Goal: Contribute content: Contribute content

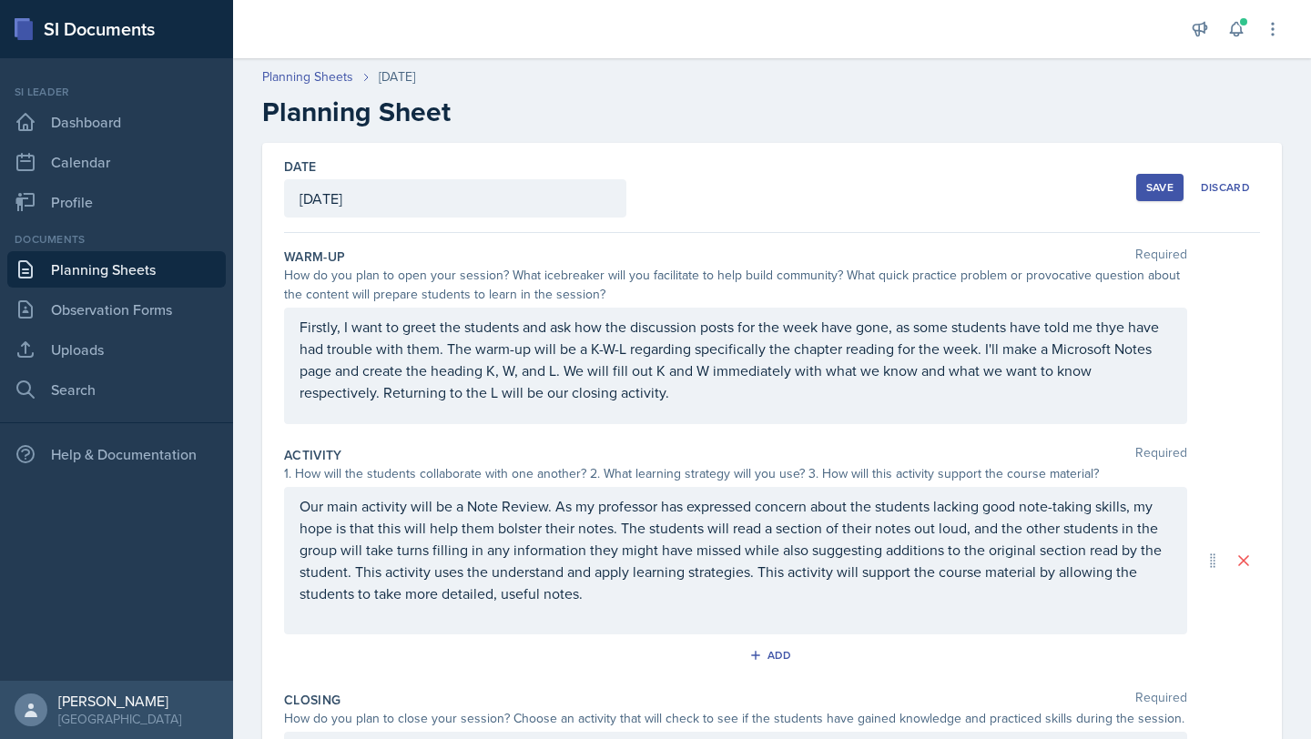
click at [1136, 189] on button "Save" at bounding box center [1159, 187] width 47 height 27
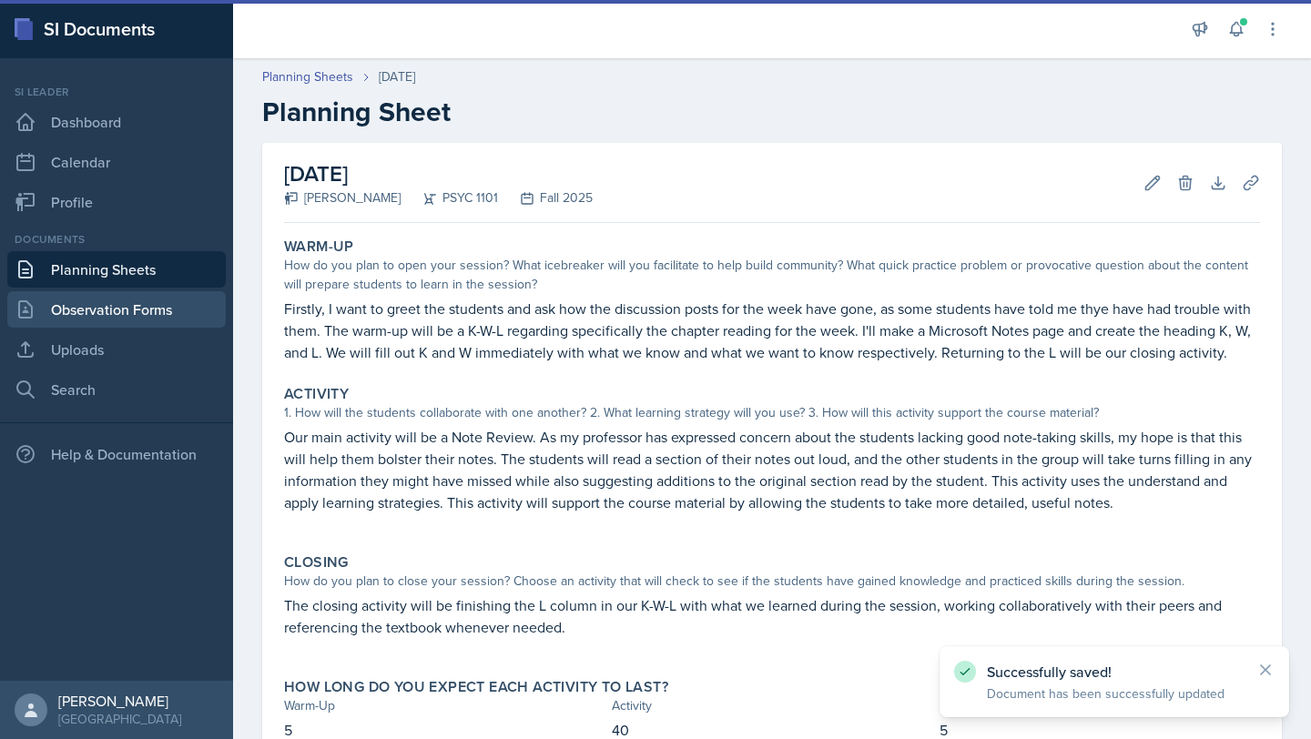
click at [129, 321] on link "Observation Forms" at bounding box center [116, 309] width 219 height 36
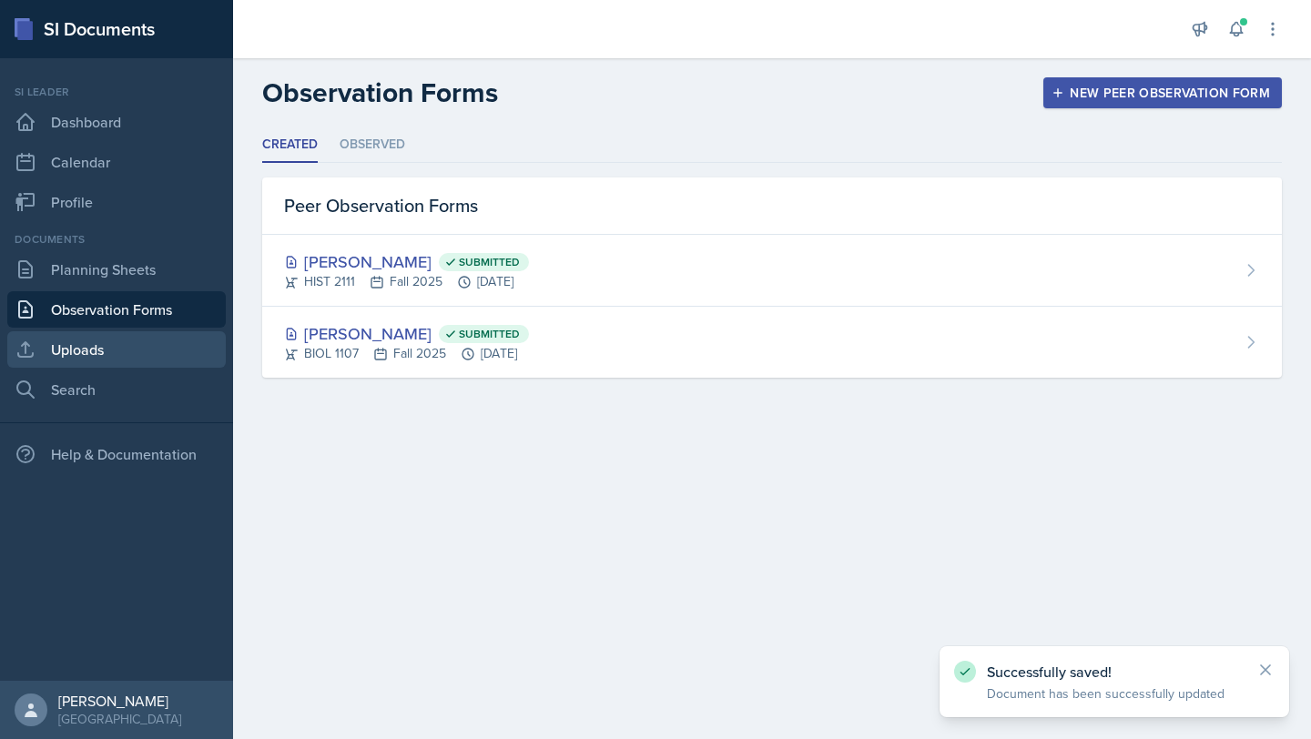
click at [117, 350] on link "Uploads" at bounding box center [116, 349] width 219 height 36
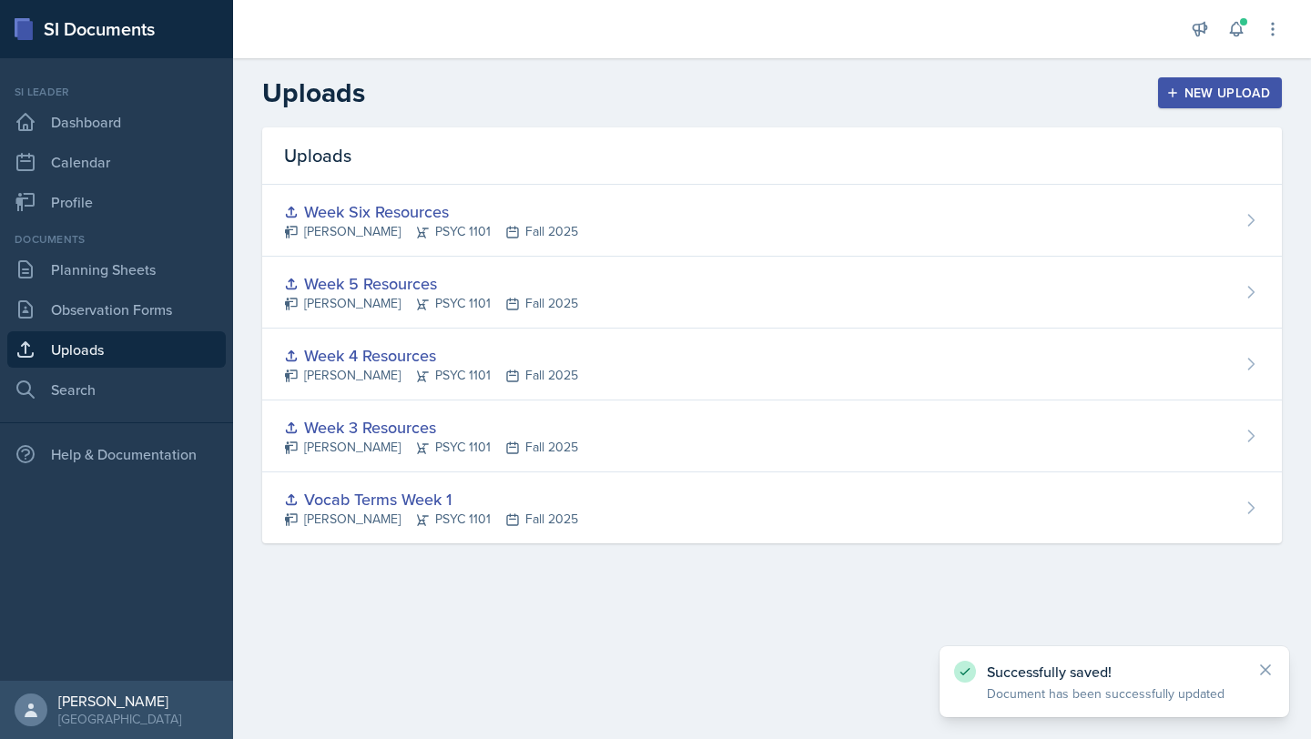
click at [1209, 93] on div "New Upload" at bounding box center [1220, 93] width 101 height 15
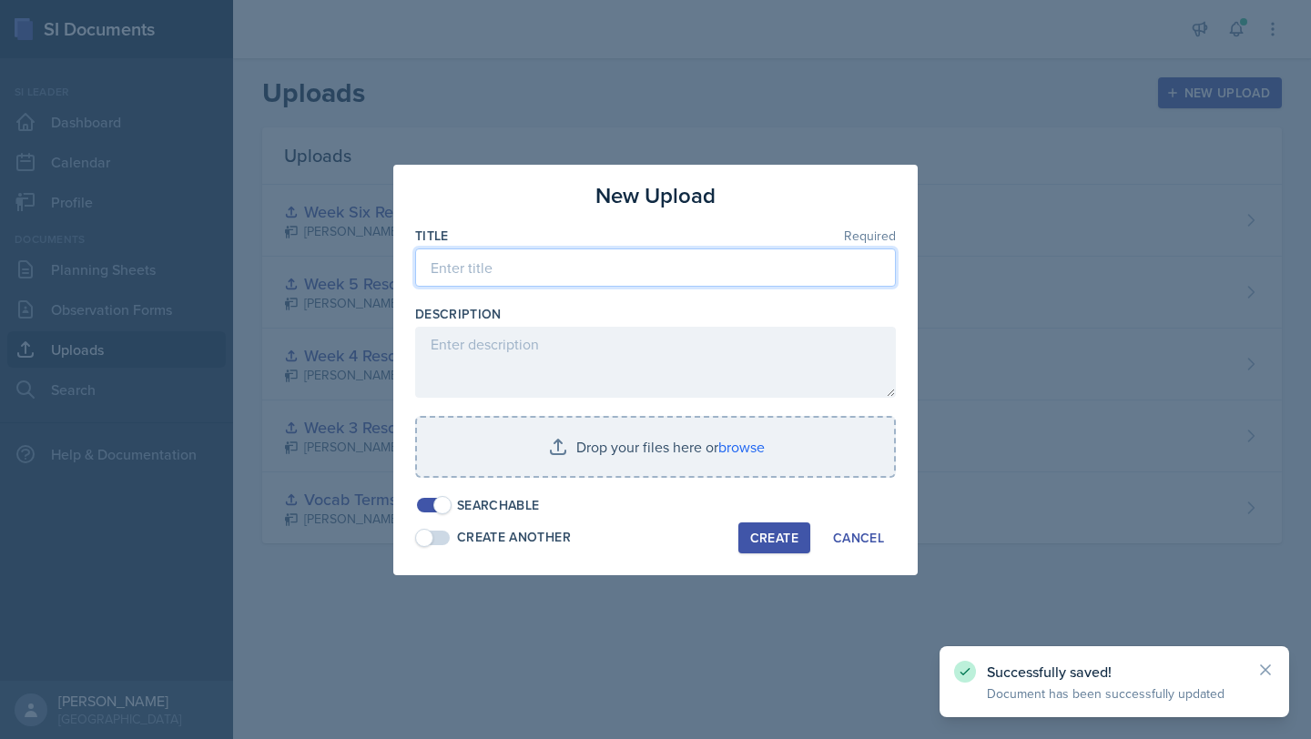
click at [599, 284] on input at bounding box center [655, 268] width 481 height 38
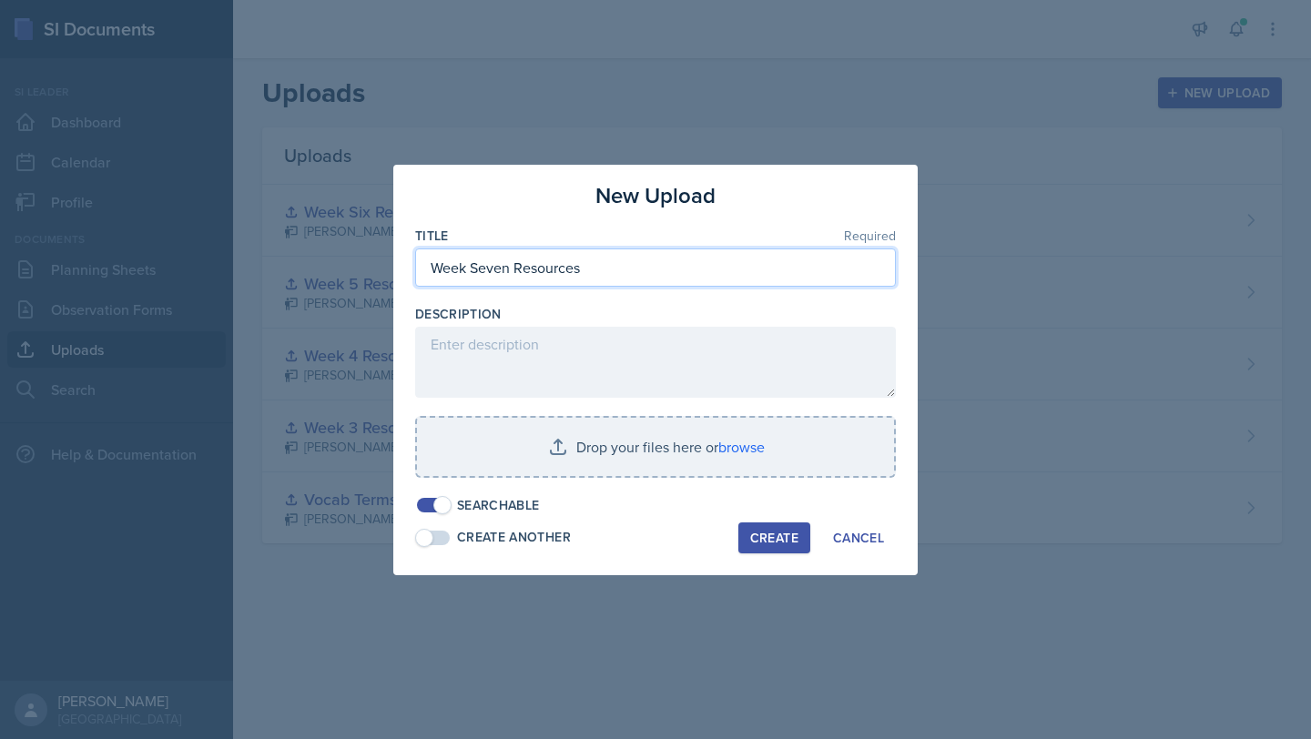
type input "Week Seven Resources"
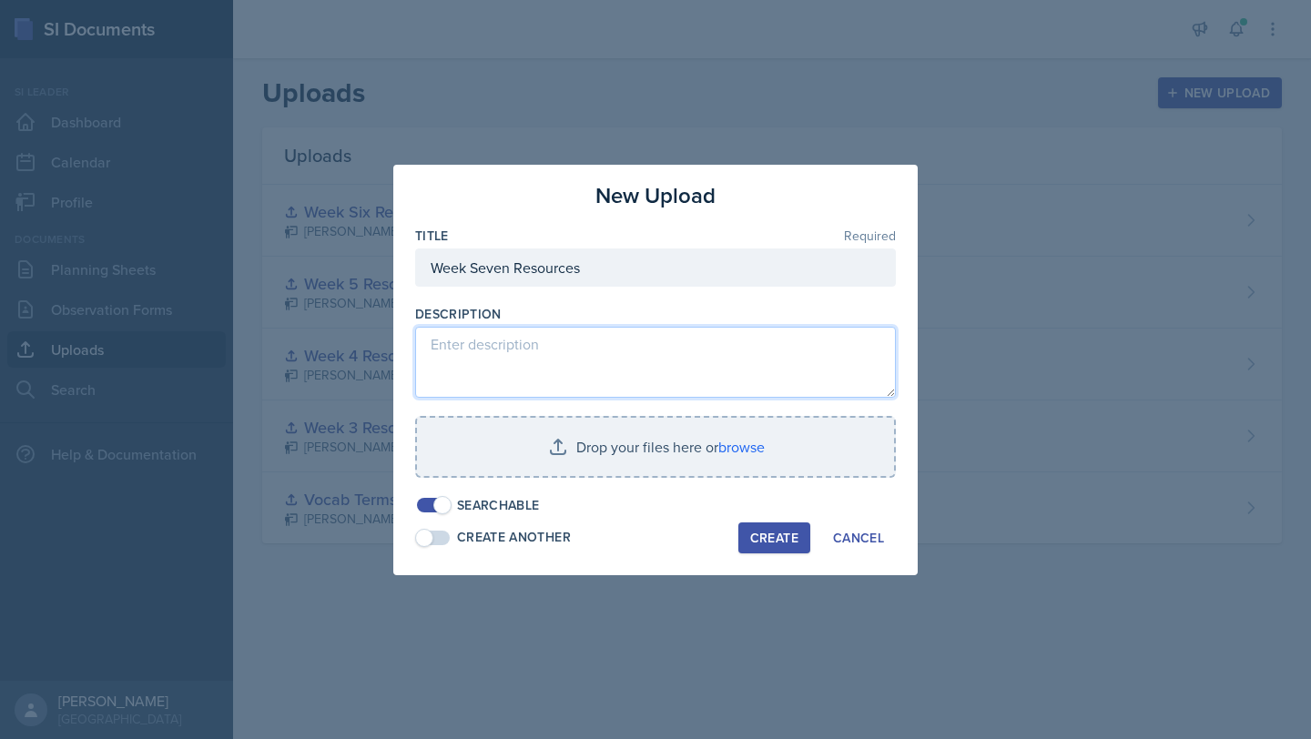
click at [652, 350] on textarea at bounding box center [655, 362] width 481 height 71
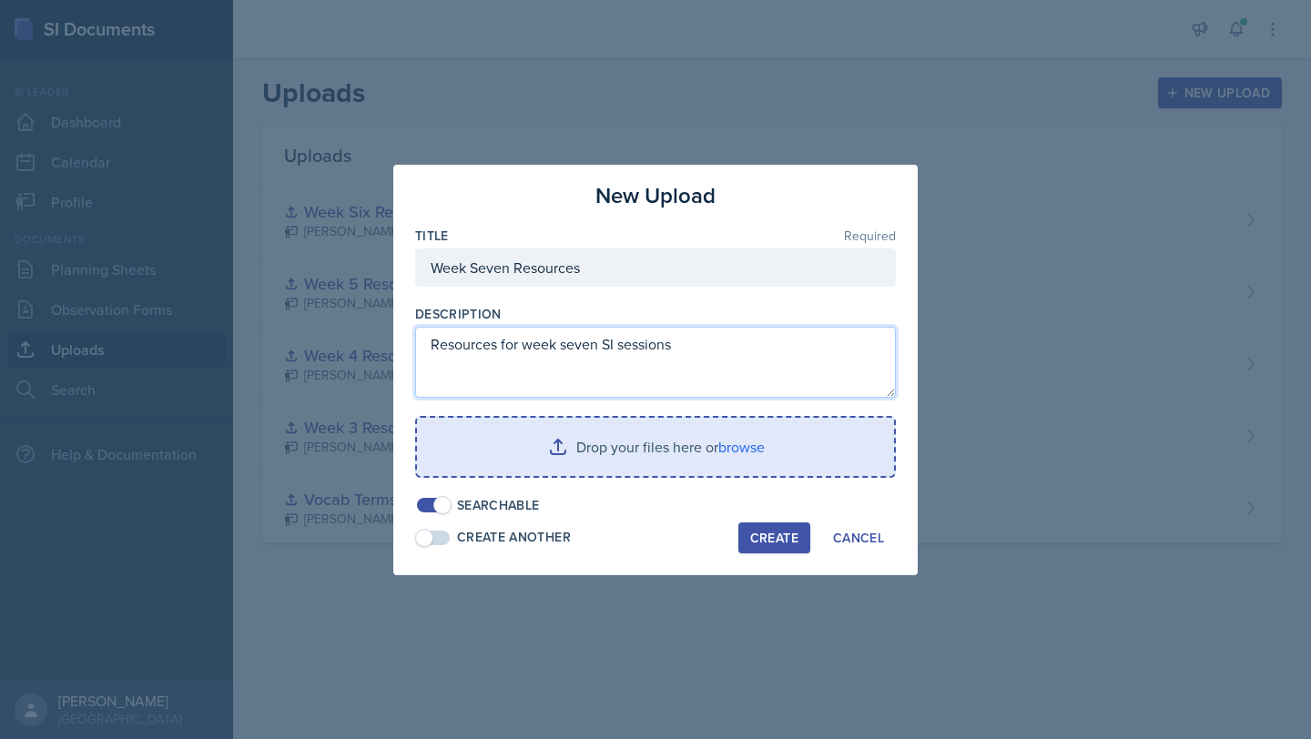
type textarea "Resources for week seven SI sessions"
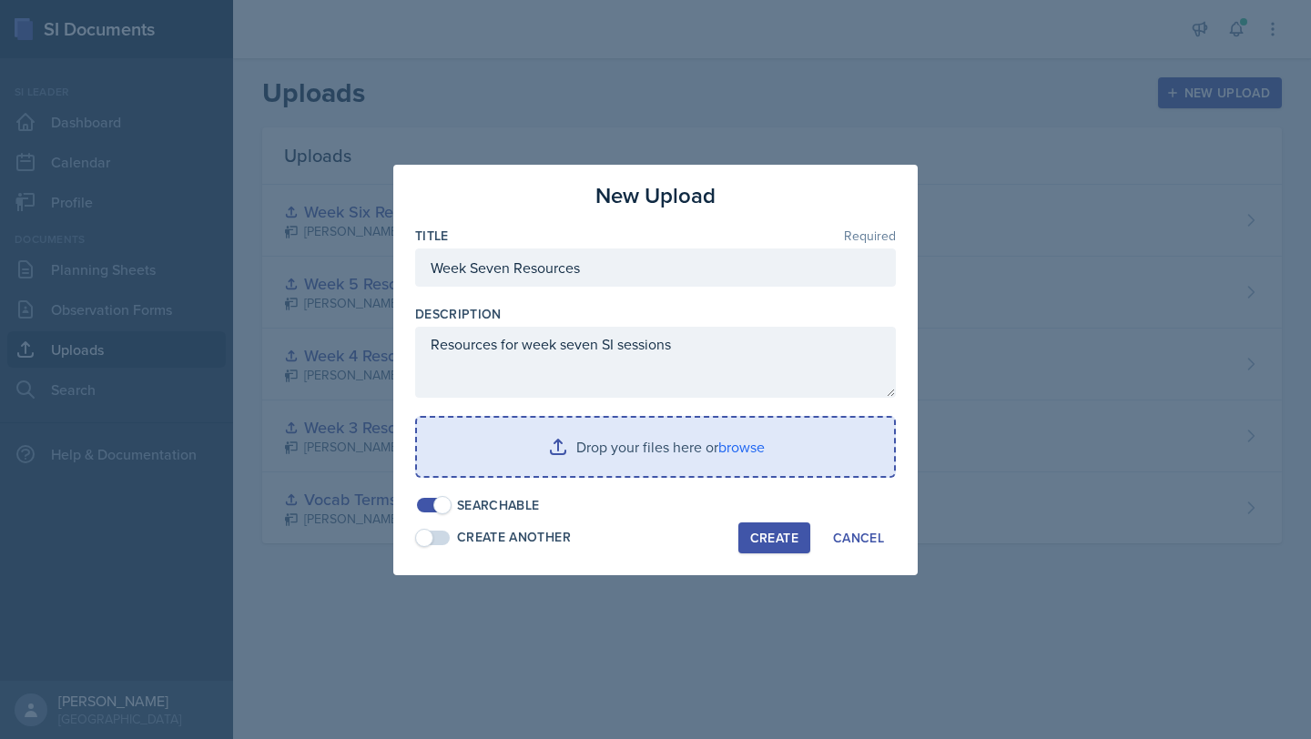
click at [774, 452] on input "file" at bounding box center [655, 447] width 477 height 58
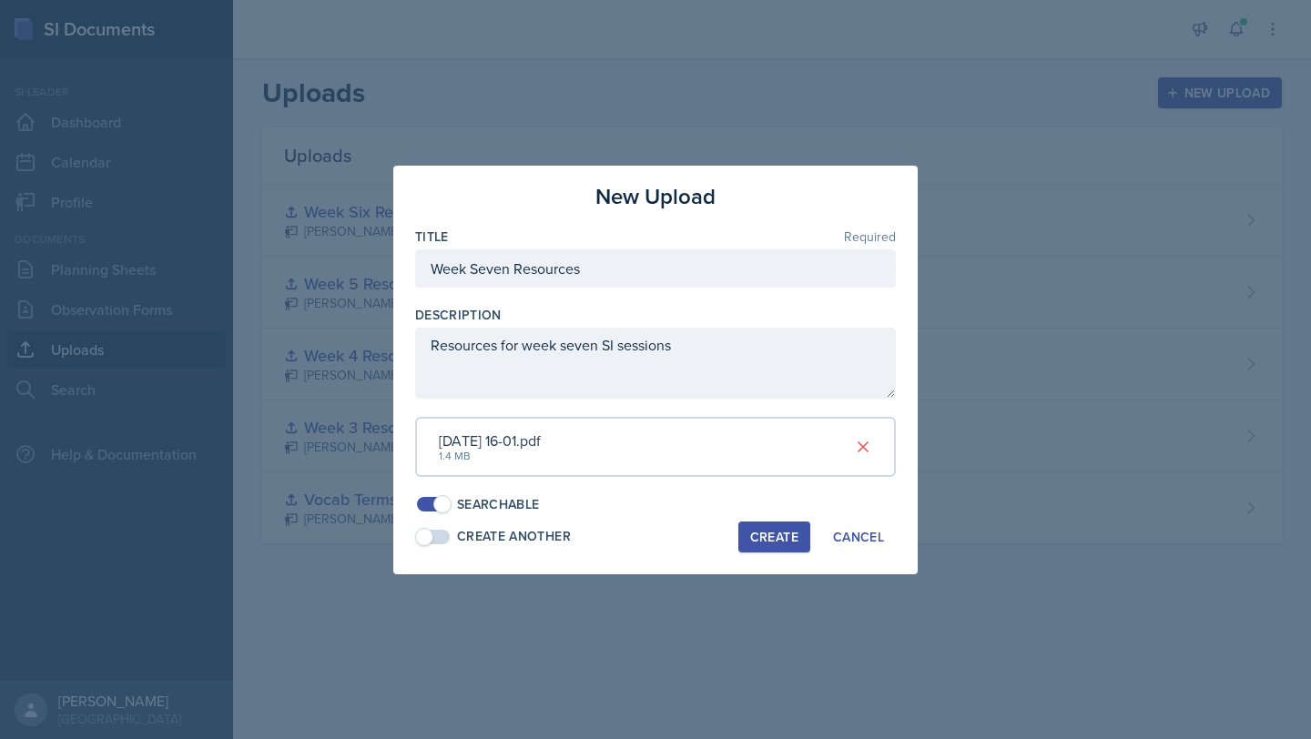
click at [766, 516] on div "New Upload Title Required Week Seven Resources Description Resources for week s…" at bounding box center [655, 370] width 524 height 409
click at [769, 545] on div "Create" at bounding box center [774, 537] width 48 height 15
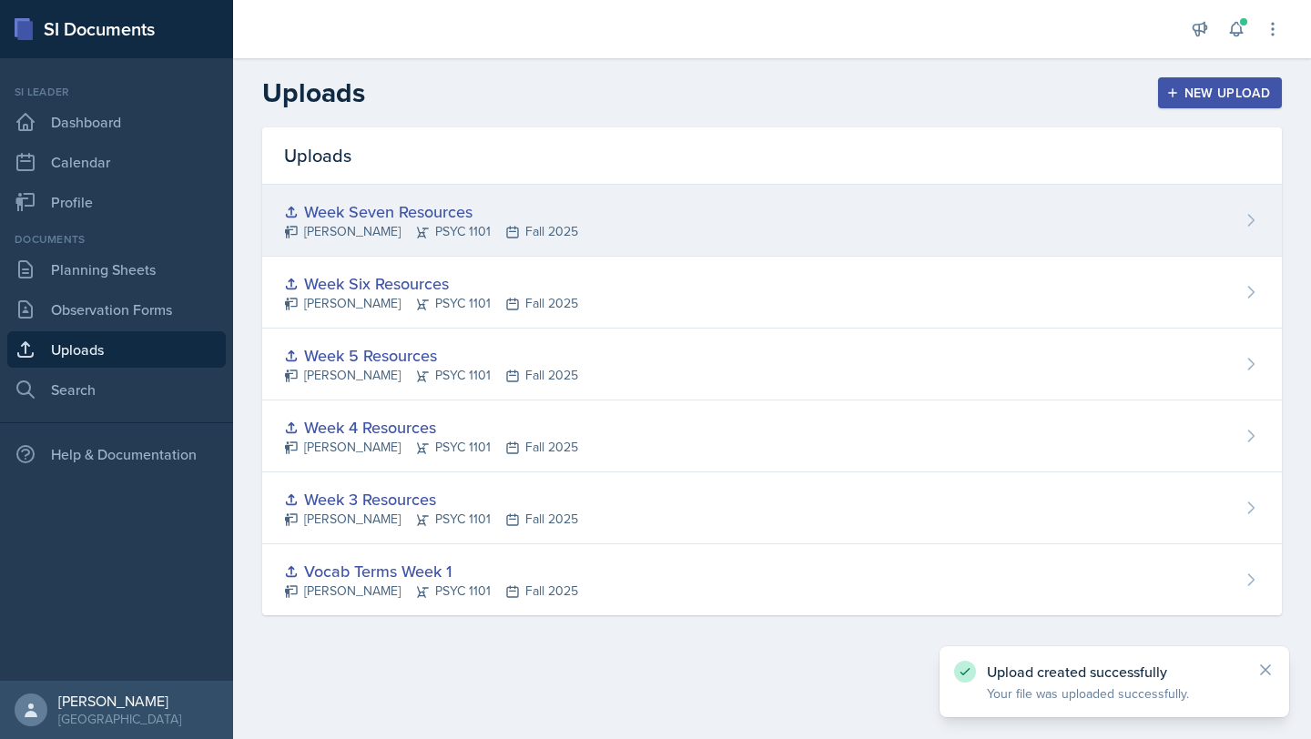
click at [412, 209] on div "Week Seven Resources" at bounding box center [431, 211] width 294 height 25
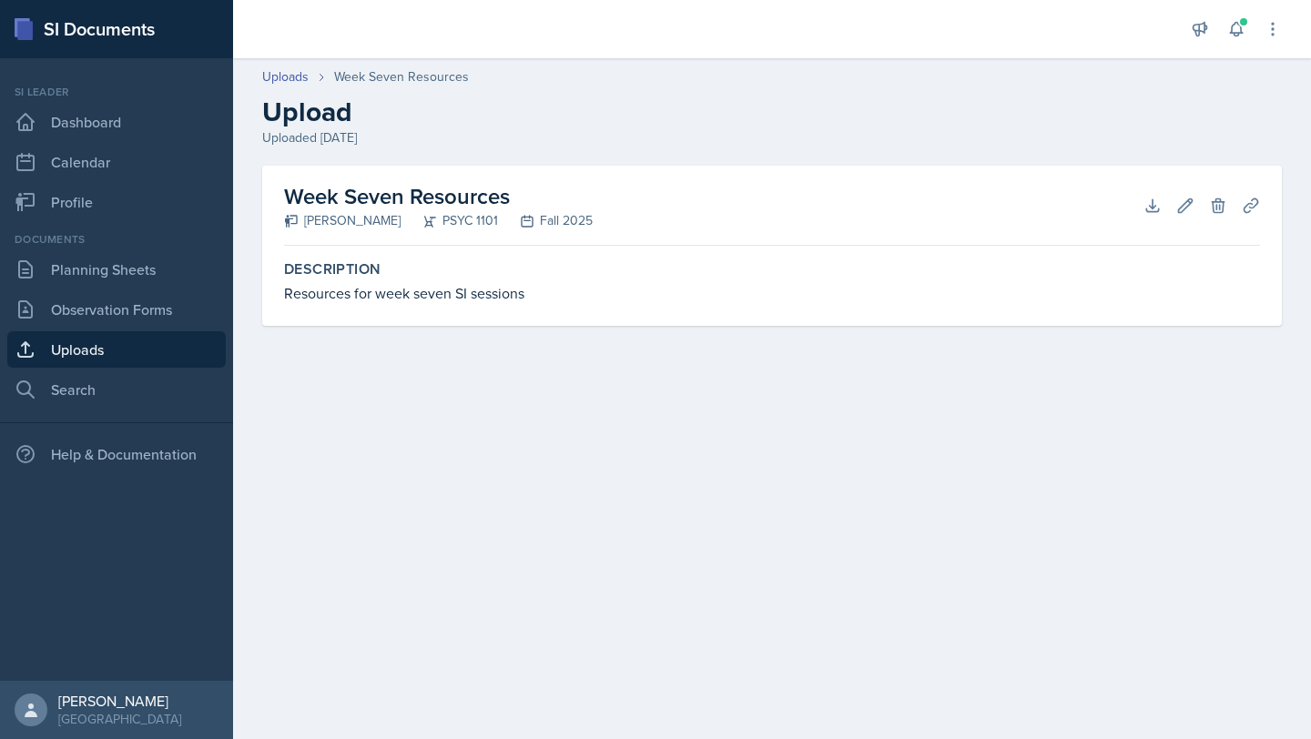
click at [892, 158] on header "Uploads Week Seven Resources Upload Uploaded [DATE]" at bounding box center [772, 107] width 1078 height 117
drag, startPoint x: 931, startPoint y: 158, endPoint x: 453, endPoint y: 158, distance: 477.1
click at [626, 158] on header "Uploads Week Seven Resources Upload Uploaded [DATE]" at bounding box center [772, 107] width 1078 height 117
click at [108, 293] on link "Observation Forms" at bounding box center [116, 309] width 219 height 36
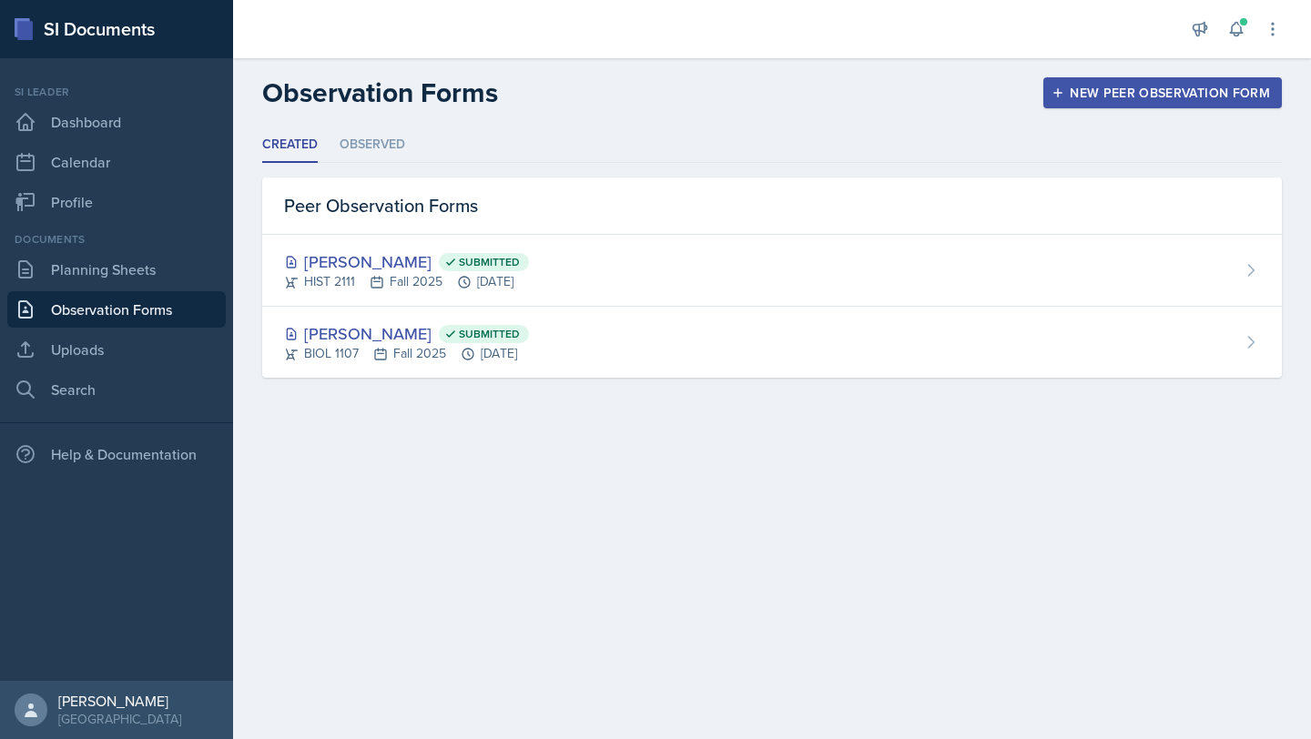
click at [108, 293] on link "Observation Forms" at bounding box center [116, 309] width 219 height 36
click at [129, 280] on link "Planning Sheets" at bounding box center [116, 269] width 219 height 36
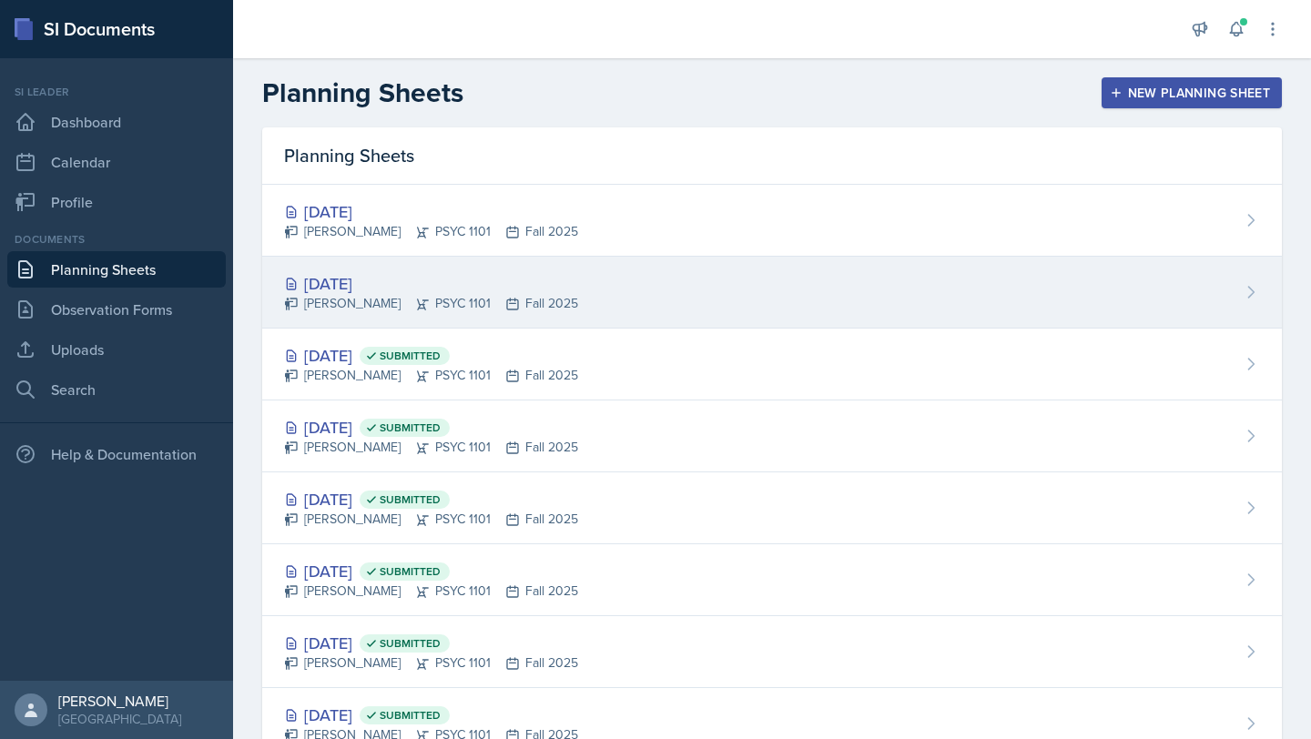
click at [466, 260] on div "[DATE] [PERSON_NAME] PSYC 1101 Fall 2025" at bounding box center [772, 293] width 1020 height 72
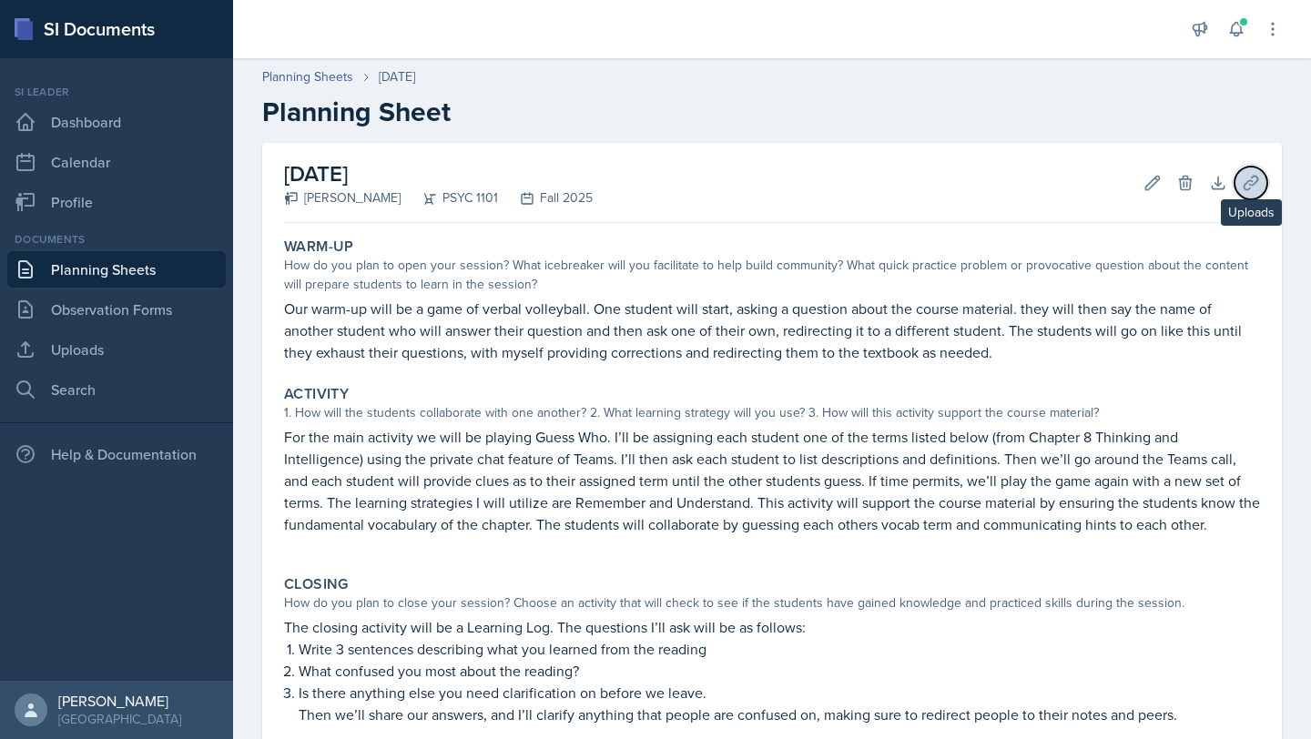
click at [1242, 186] on icon at bounding box center [1251, 183] width 18 height 18
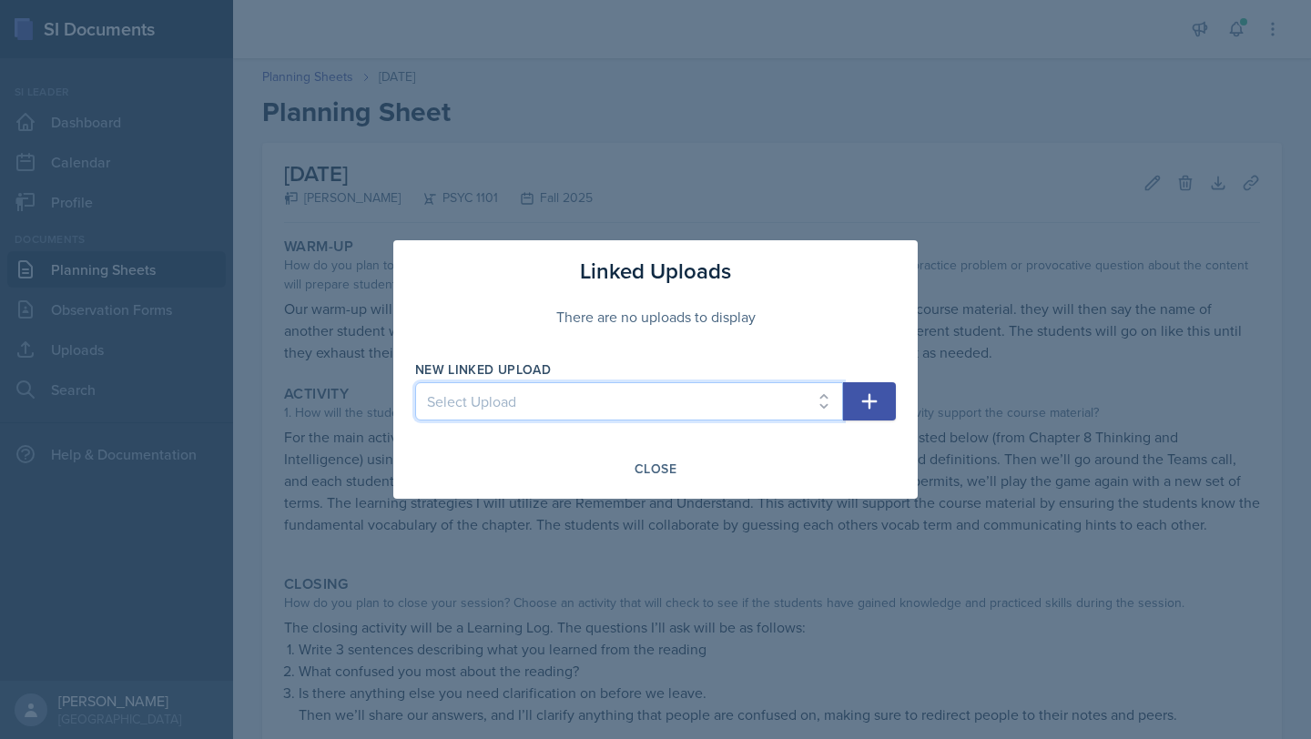
click at [676, 414] on select "Select Upload Vocab Terms Week 1 Week 3 Resources Week 4 Resources Week 5 Resou…" at bounding box center [629, 401] width 428 height 38
select select "2eee54d0-538a-4de4-a31b-dc3098919318"
click at [415, 382] on select "Select Upload Vocab Terms Week 1 Week 3 Resources Week 4 Resources Week 5 Resou…" at bounding box center [629, 401] width 428 height 38
click at [859, 412] on button "button" at bounding box center [869, 401] width 53 height 38
select select
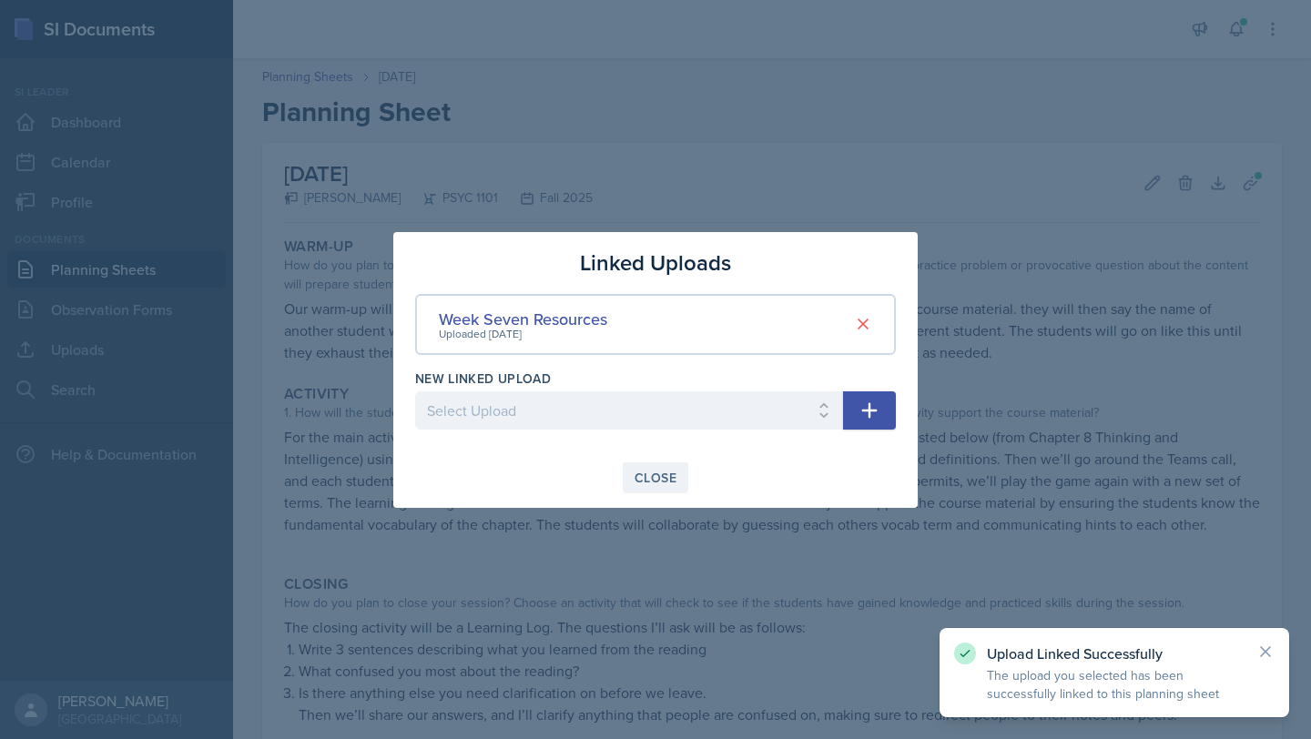
click at [657, 484] on div "Close" at bounding box center [656, 478] width 42 height 15
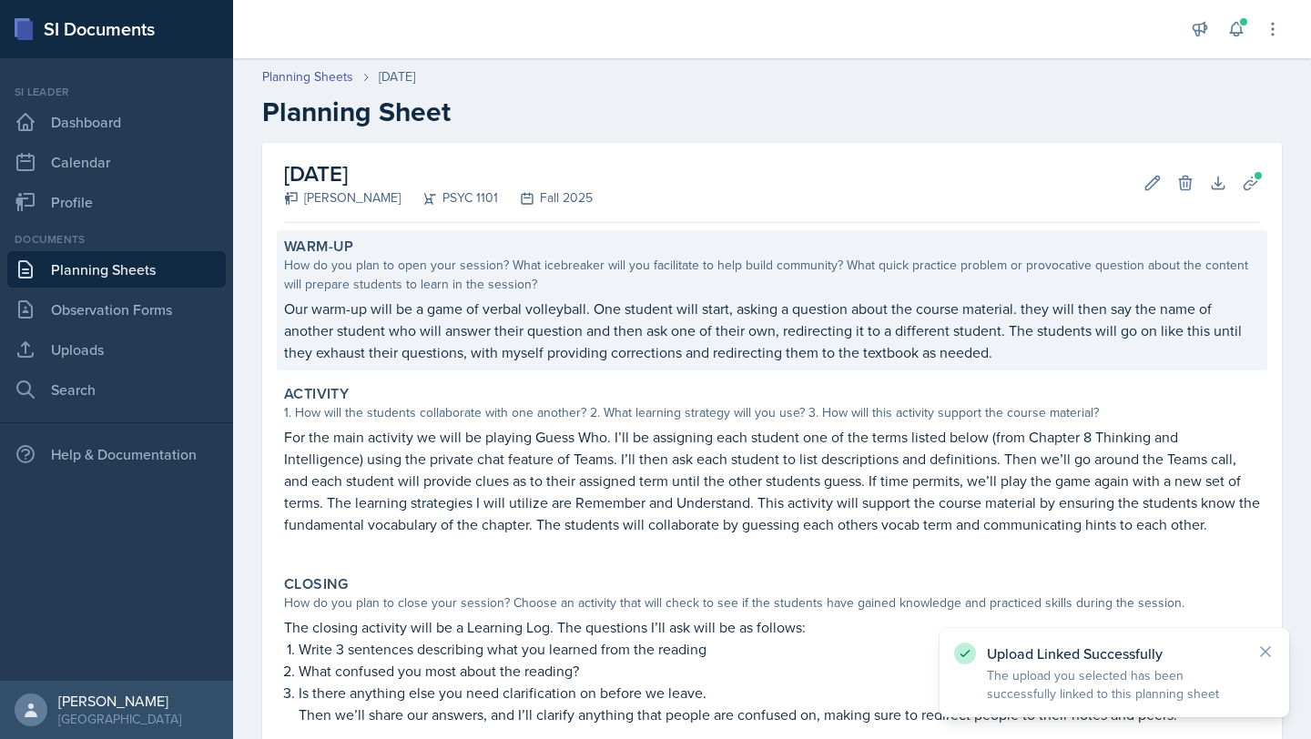
scroll to position [215, 0]
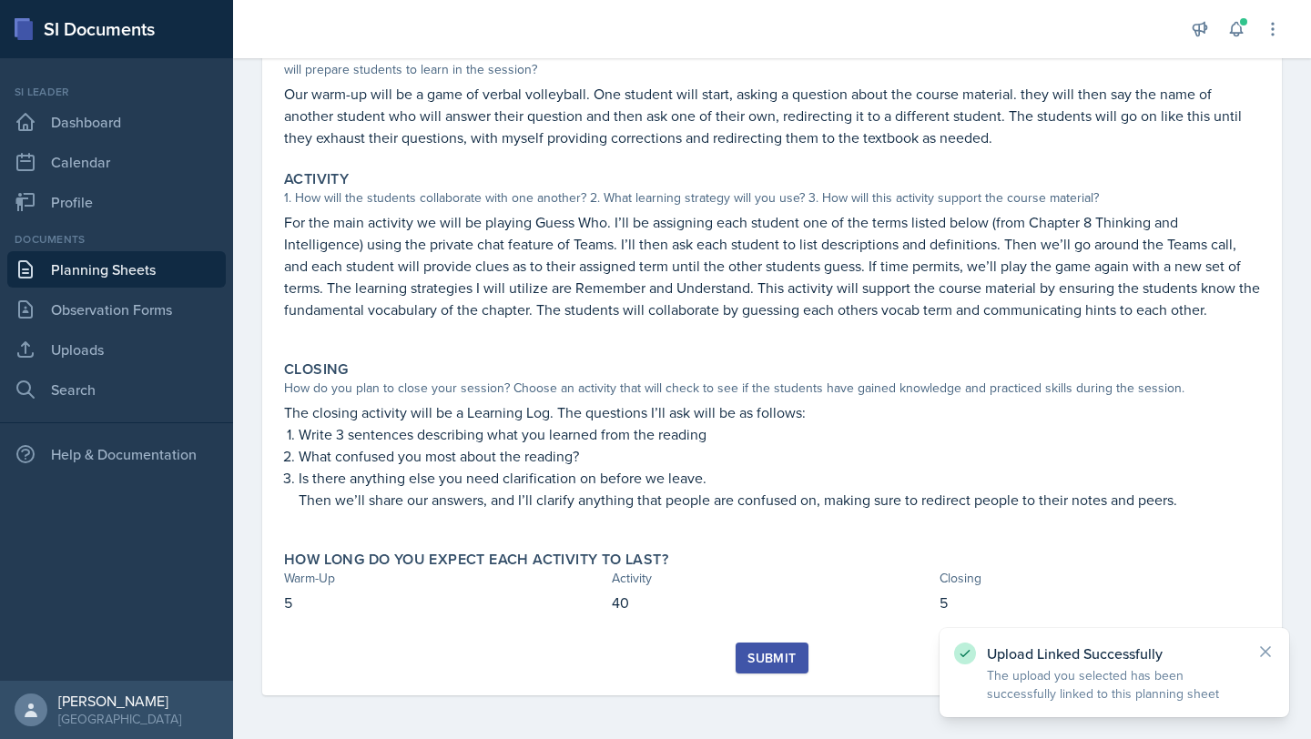
click at [769, 669] on button "Submit" at bounding box center [772, 658] width 72 height 31
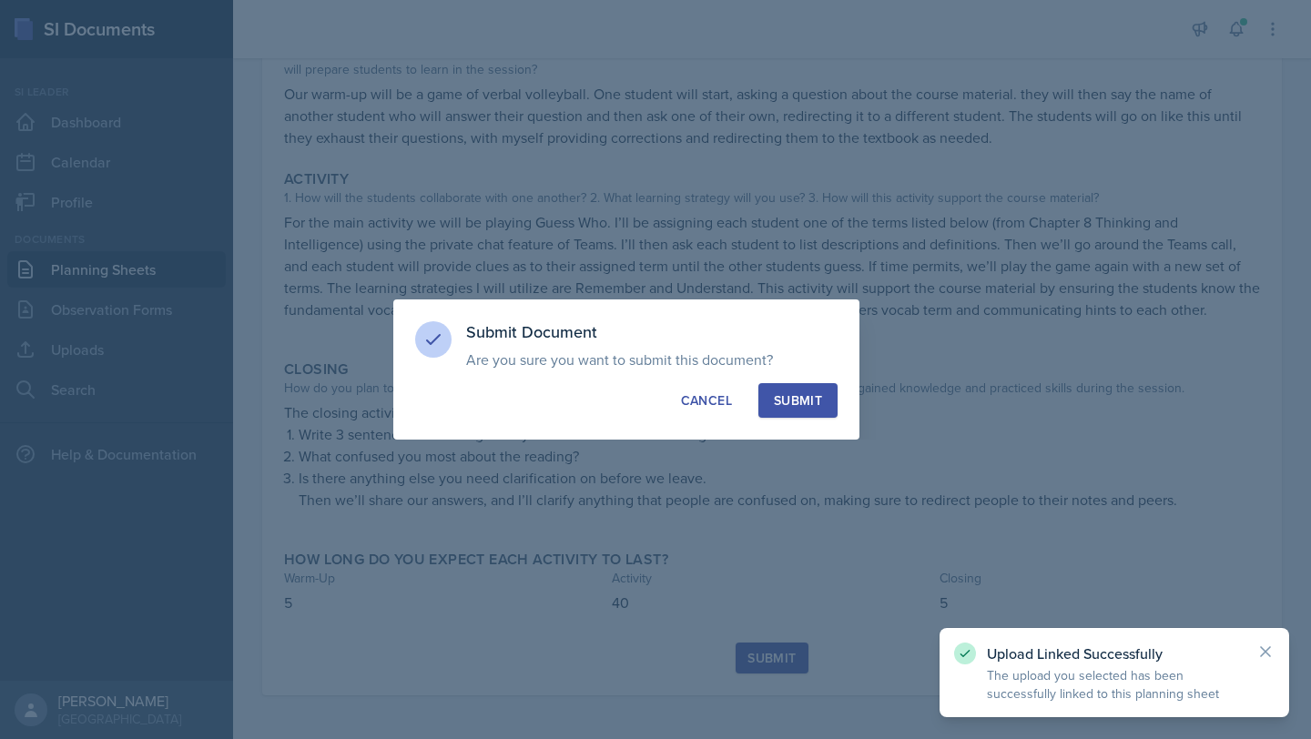
click at [810, 404] on div "Submit" at bounding box center [798, 401] width 48 height 18
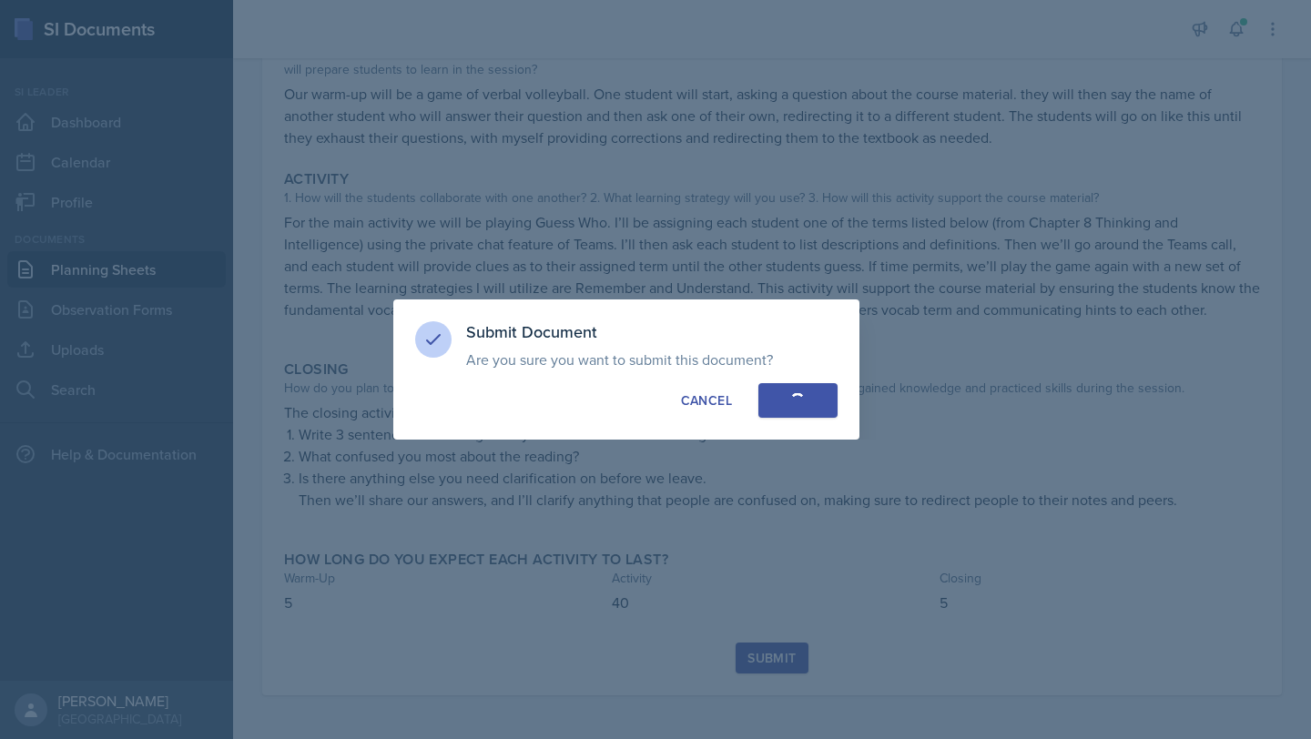
scroll to position [162, 0]
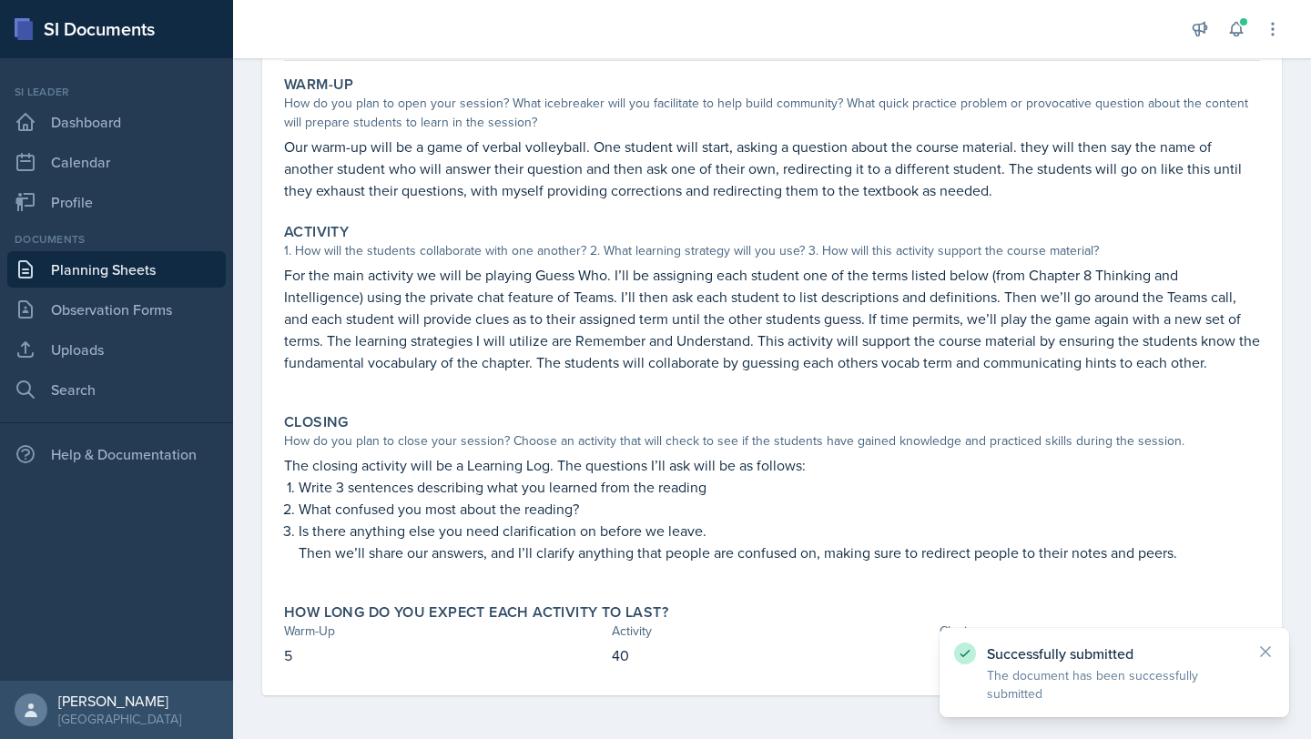
click at [126, 277] on link "Planning Sheets" at bounding box center [116, 269] width 219 height 36
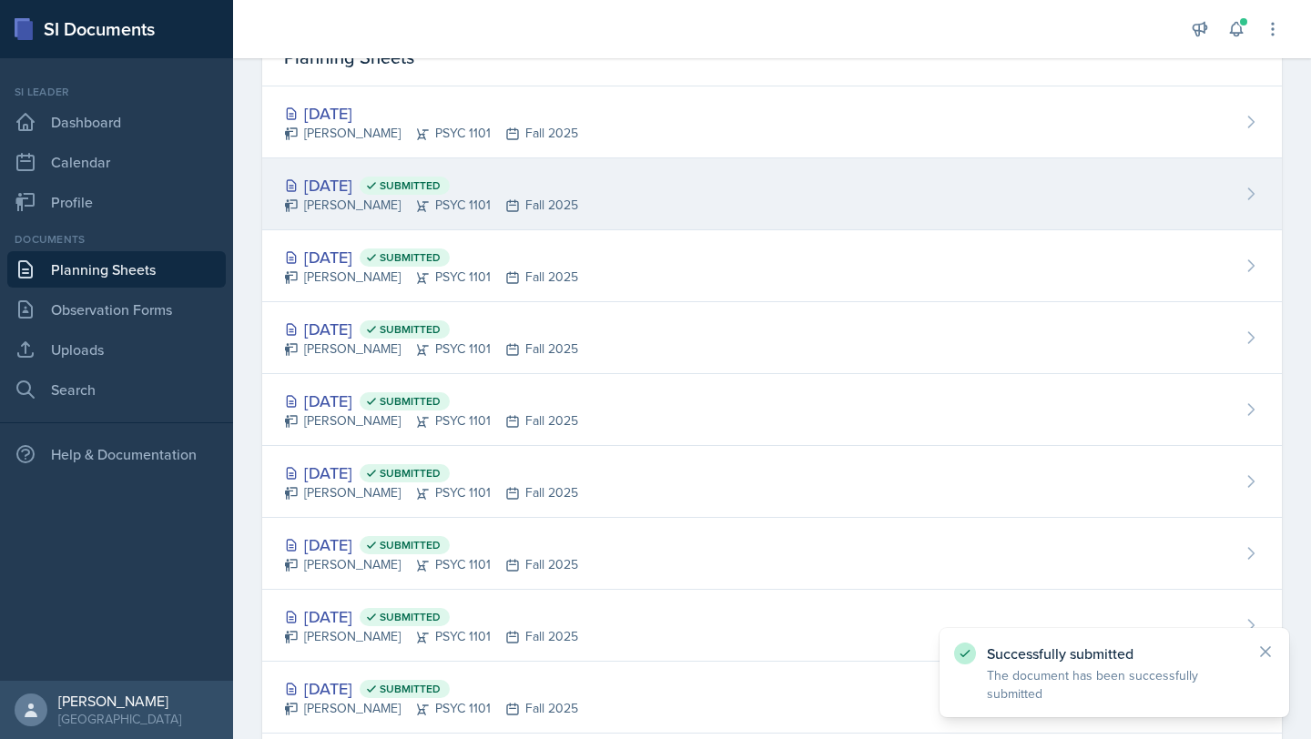
scroll to position [75, 0]
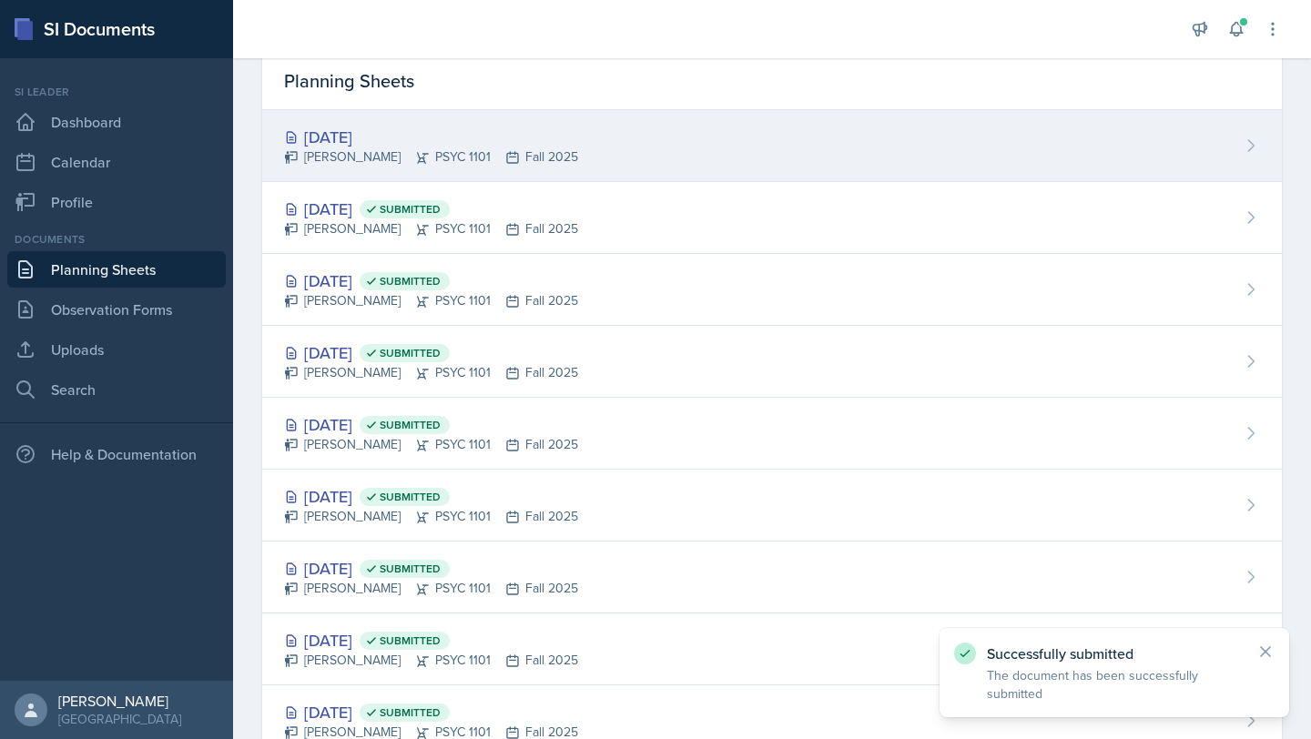
click at [415, 150] on icon at bounding box center [422, 157] width 15 height 15
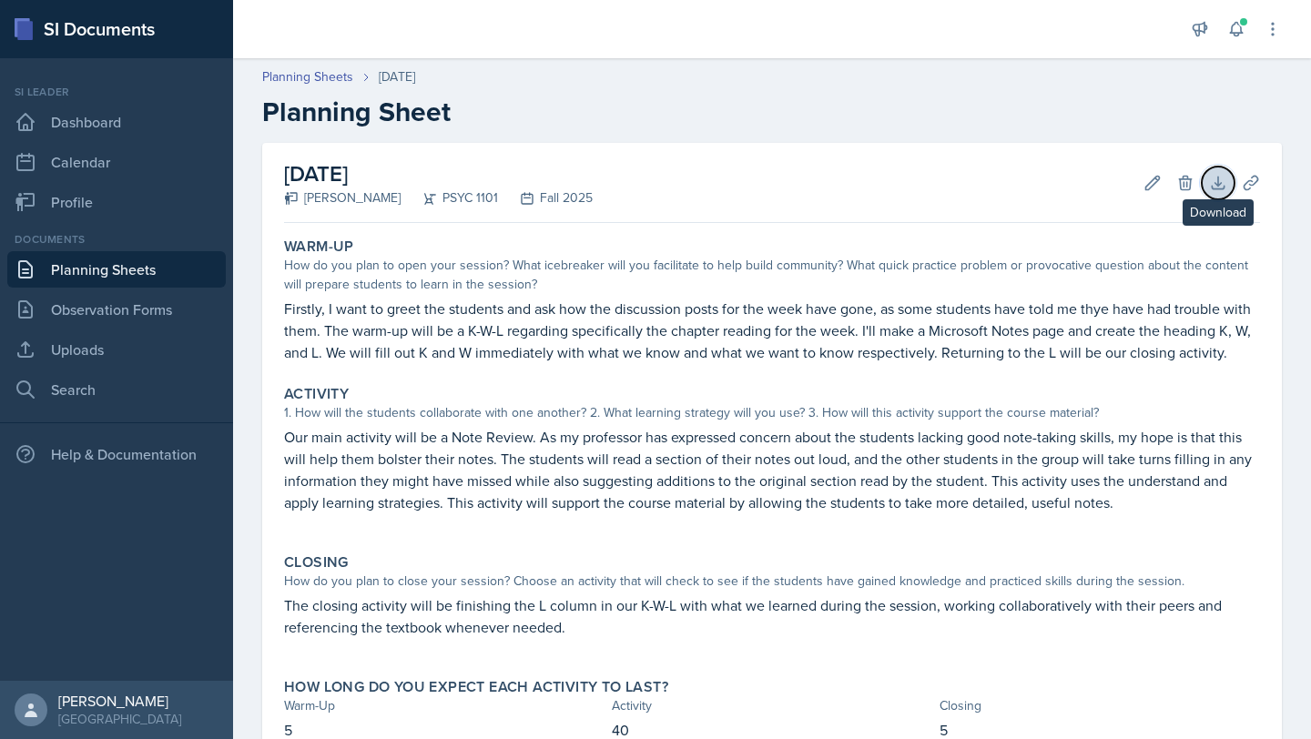
click at [1221, 181] on icon at bounding box center [1218, 183] width 18 height 18
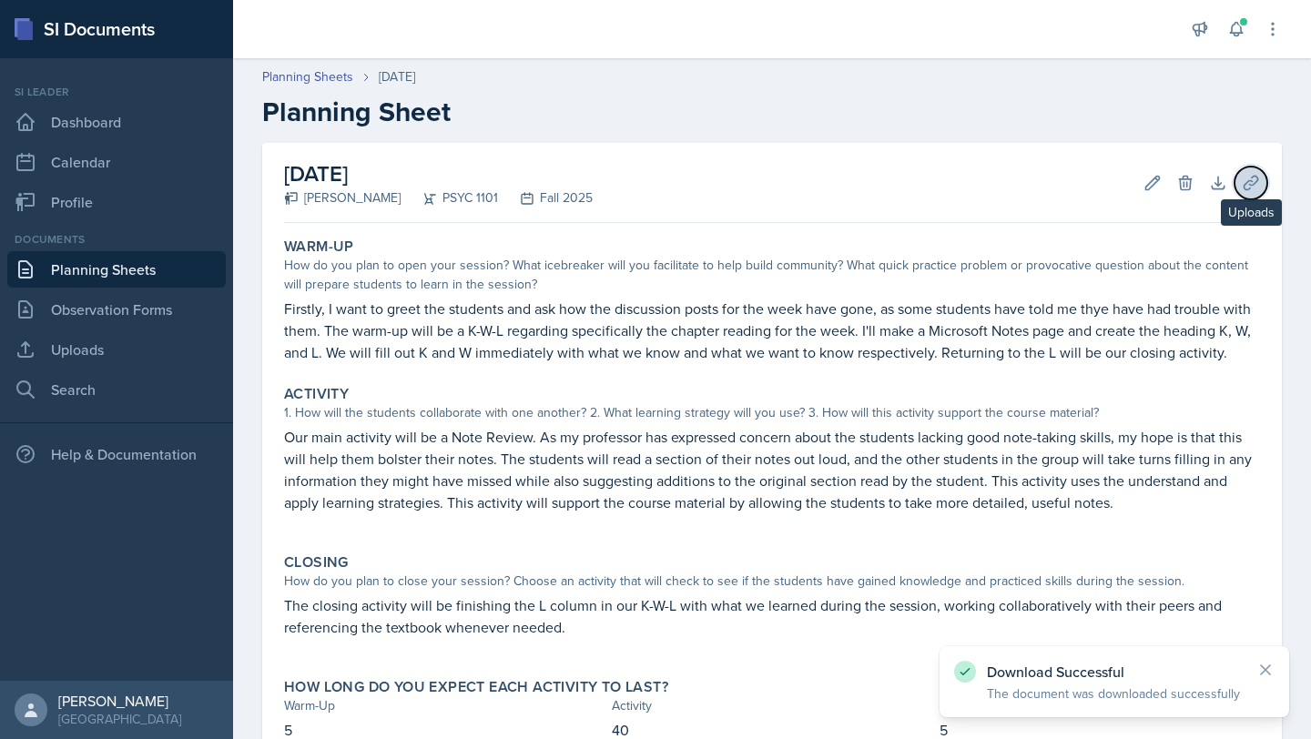
click at [1260, 182] on button "Uploads" at bounding box center [1251, 183] width 33 height 33
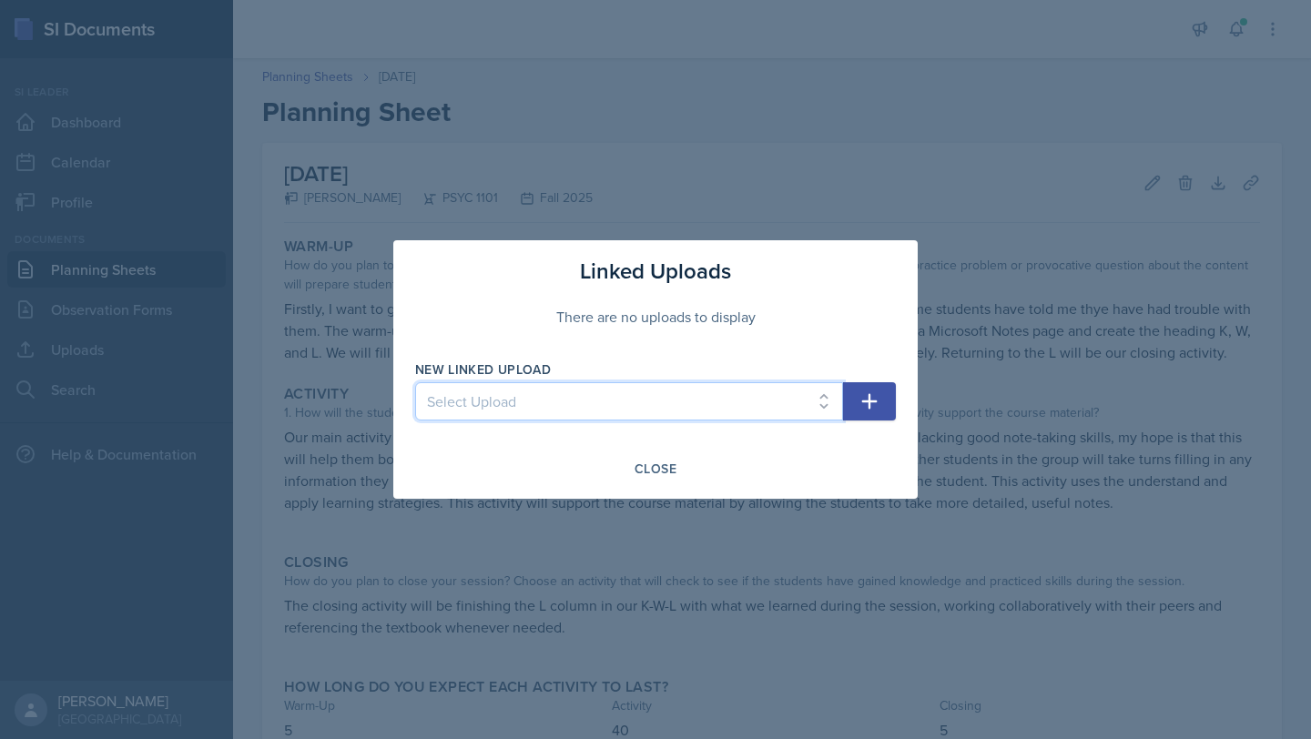
click at [748, 415] on select "Select Upload Vocab Terms Week 1 Week 3 Resources Week 4 Resources Week 5 Resou…" at bounding box center [629, 401] width 428 height 38
select select "2eee54d0-538a-4de4-a31b-dc3098919318"
click at [415, 382] on select "Select Upload Vocab Terms Week 1 Week 3 Resources Week 4 Resources Week 5 Resou…" at bounding box center [629, 401] width 428 height 38
click at [873, 410] on icon "button" at bounding box center [870, 402] width 22 height 22
select select
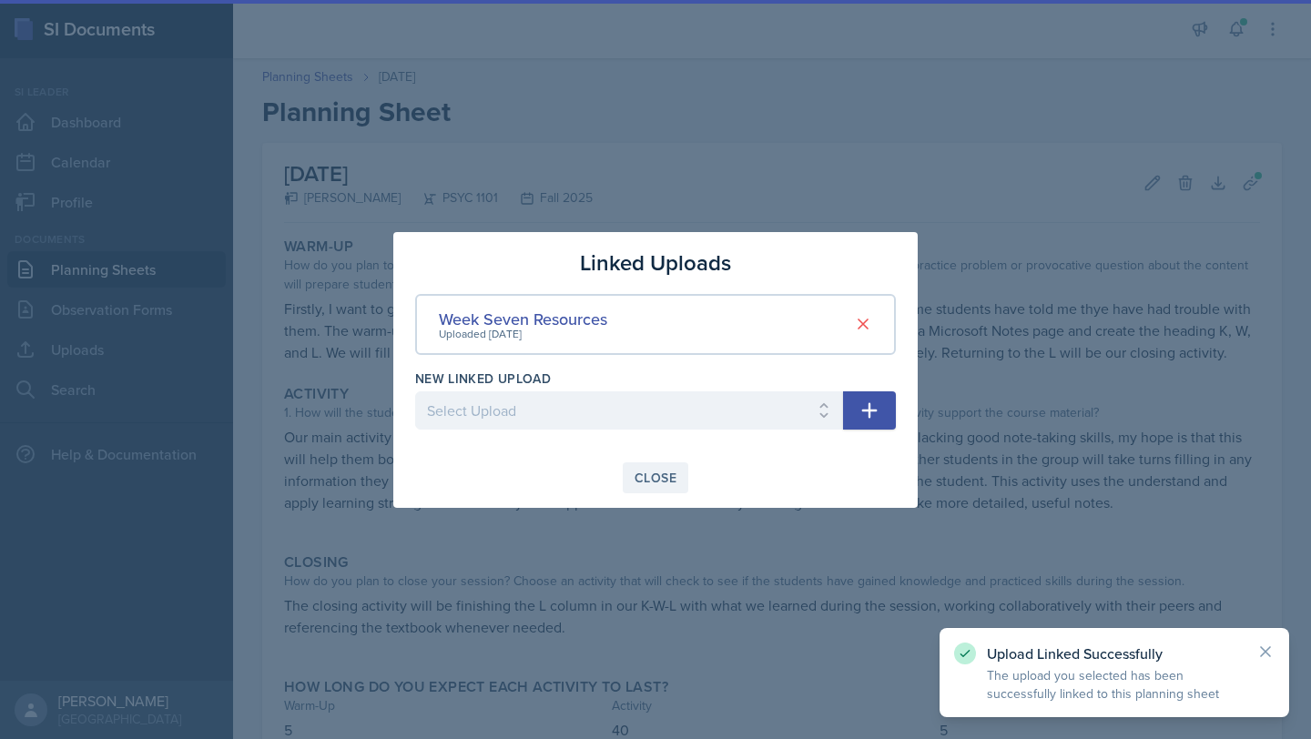
click at [658, 475] on div "Close" at bounding box center [656, 478] width 42 height 15
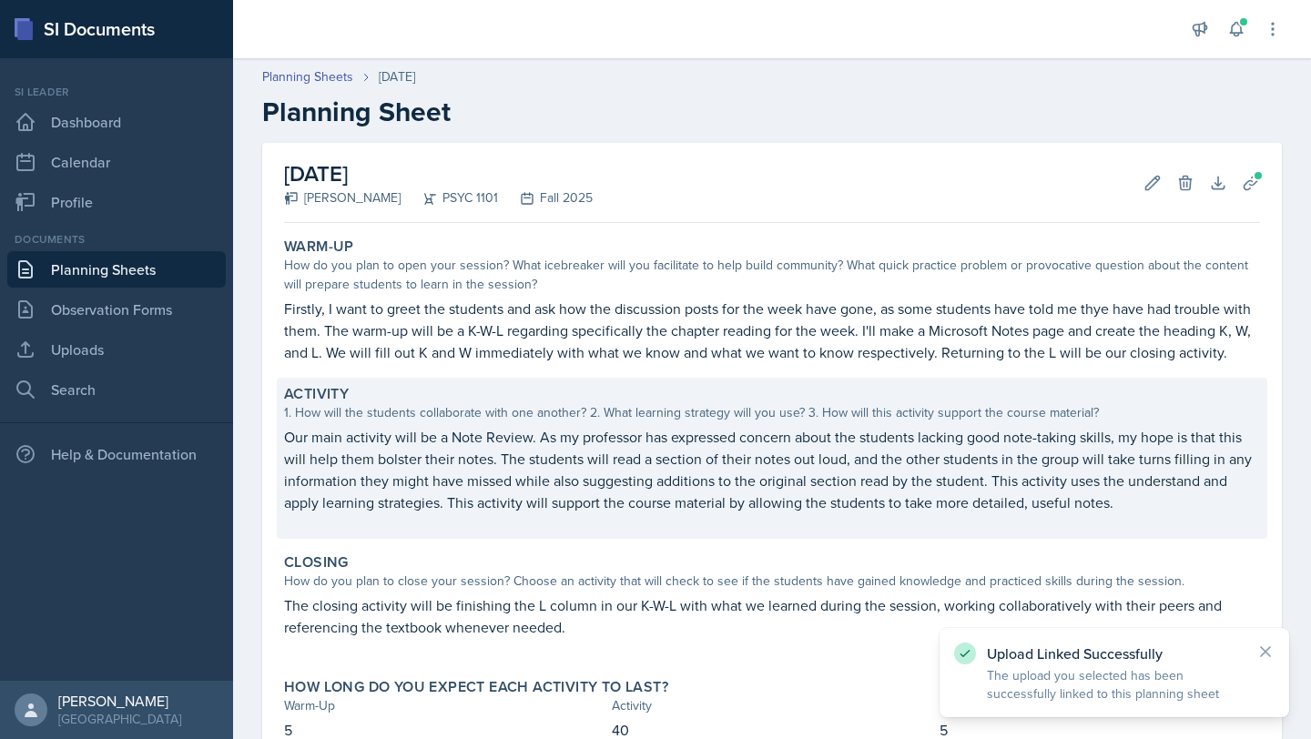
scroll to position [127, 0]
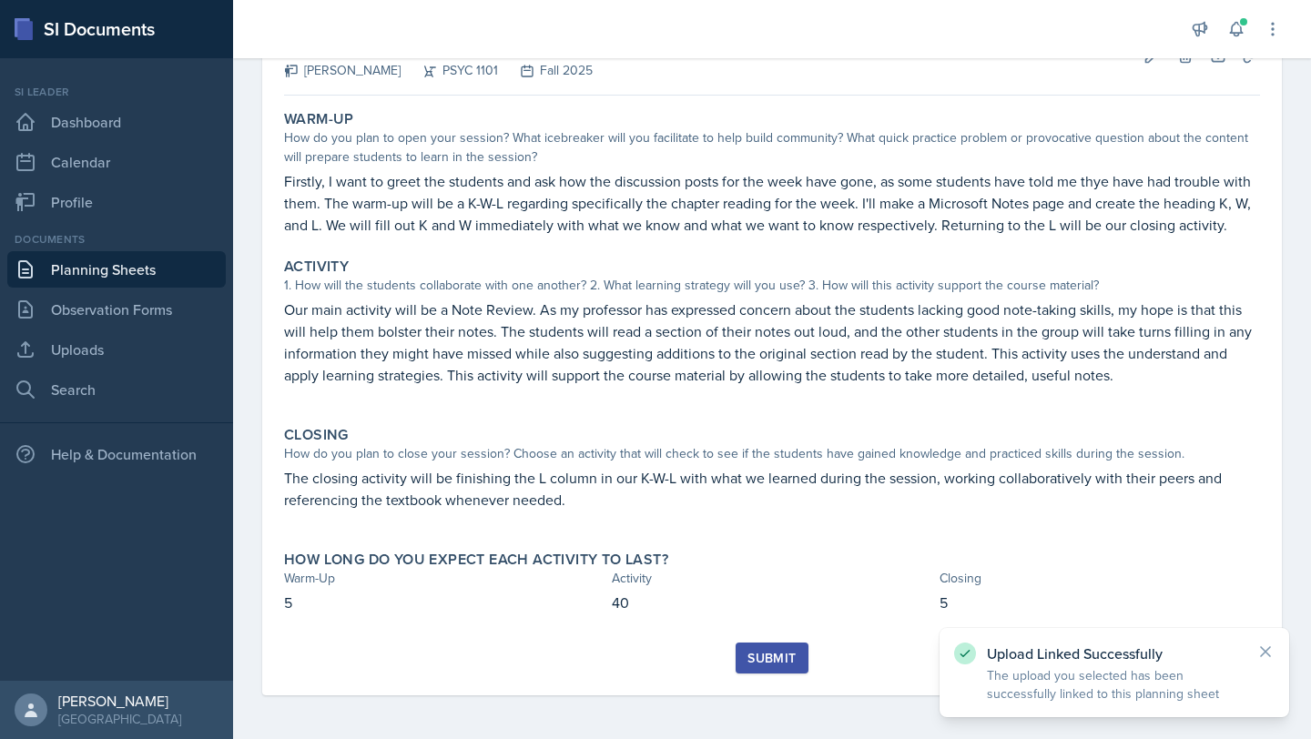
click at [788, 664] on div "Submit" at bounding box center [772, 658] width 48 height 15
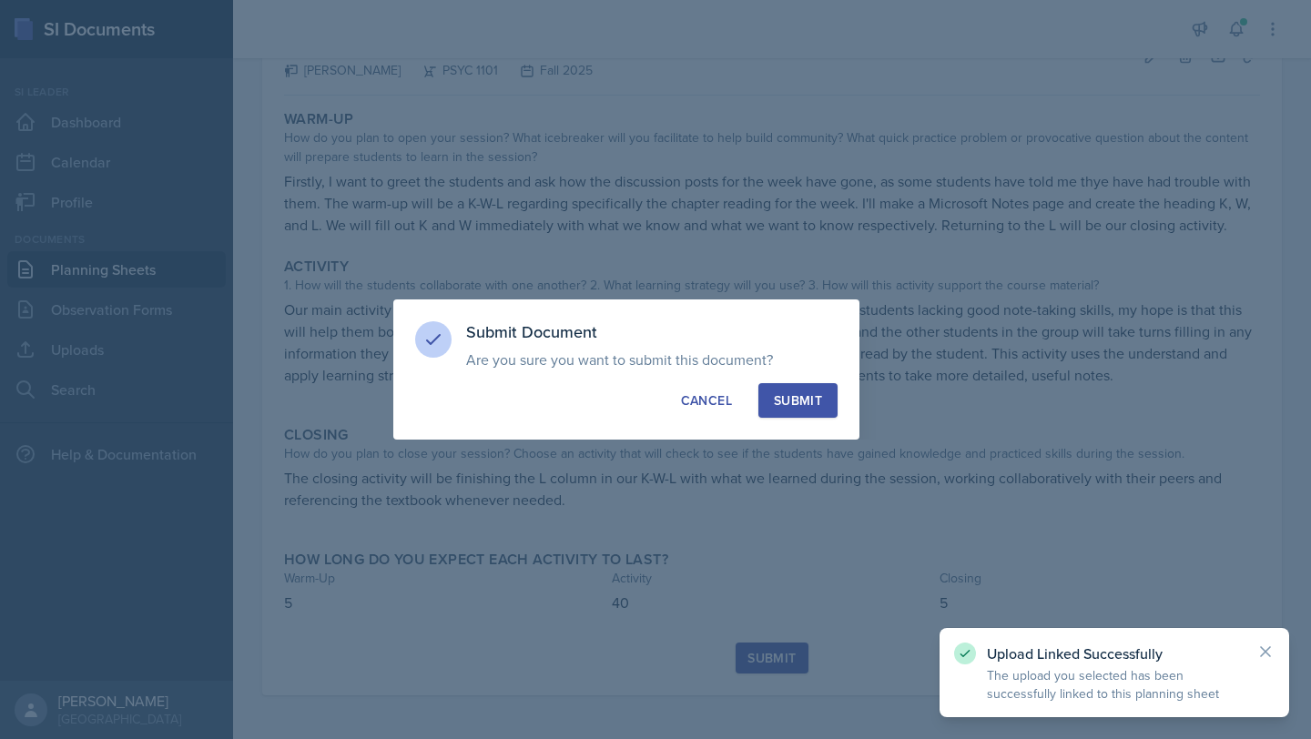
click at [793, 397] on div "Submit" at bounding box center [798, 401] width 48 height 18
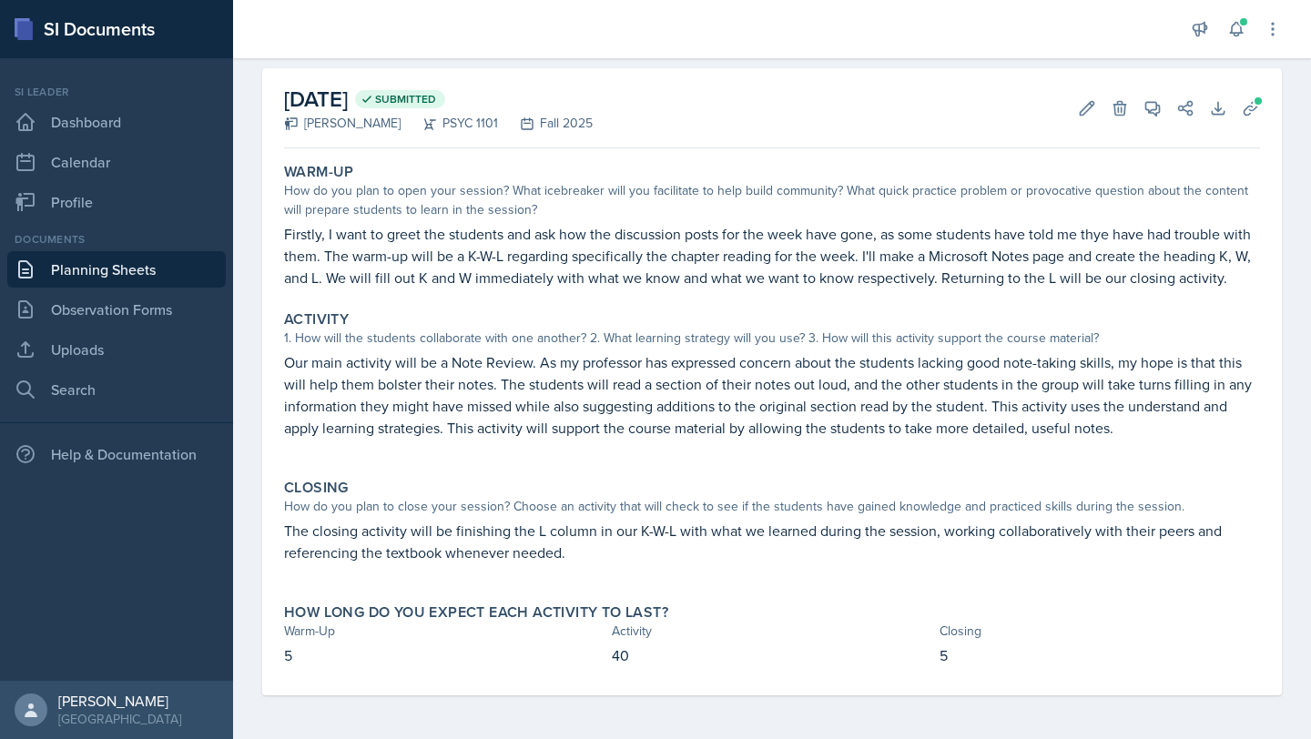
scroll to position [0, 0]
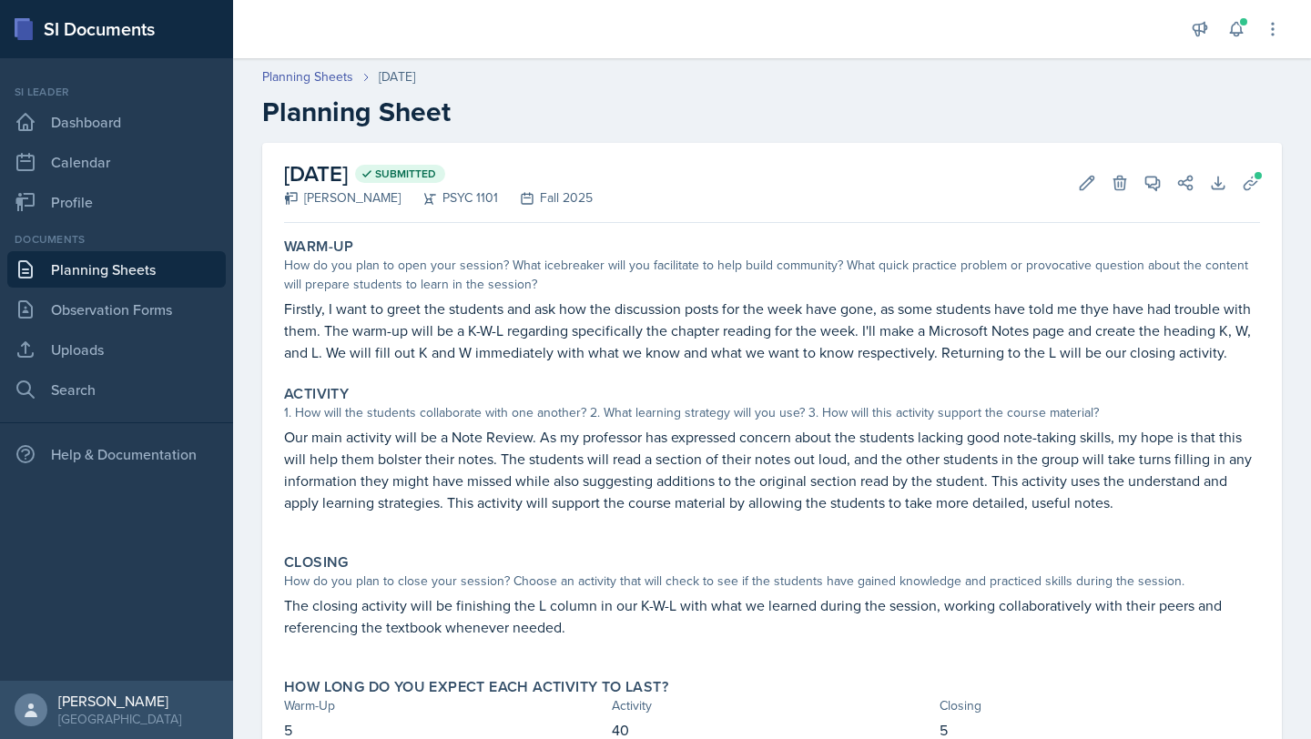
click at [109, 266] on link "Planning Sheets" at bounding box center [116, 269] width 219 height 36
